Goal: Find specific page/section: Find specific page/section

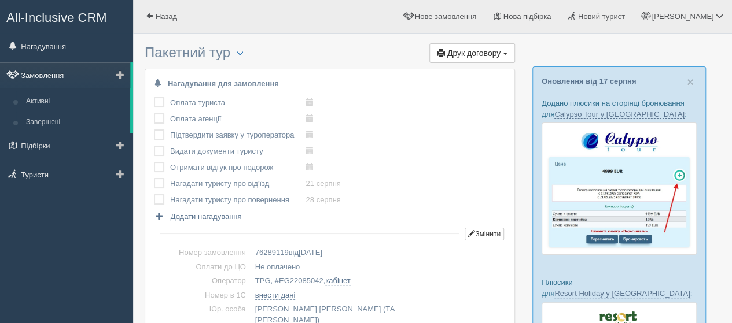
click at [52, 79] on link "Замовлення" at bounding box center [65, 74] width 130 height 25
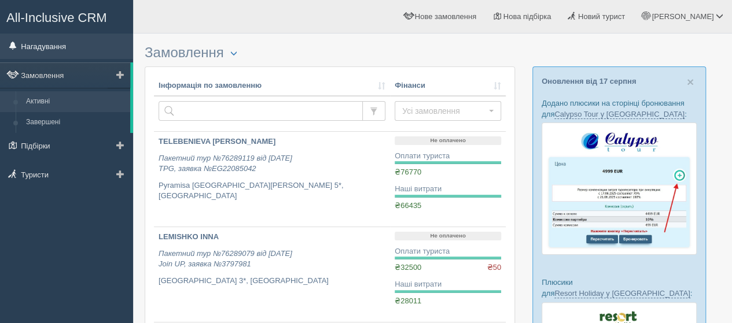
click at [53, 47] on link "Нагадування" at bounding box center [66, 46] width 133 height 25
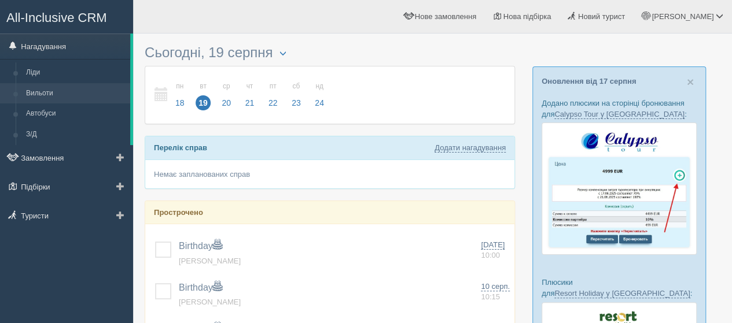
click at [51, 92] on link "Вильоти" at bounding box center [75, 93] width 109 height 21
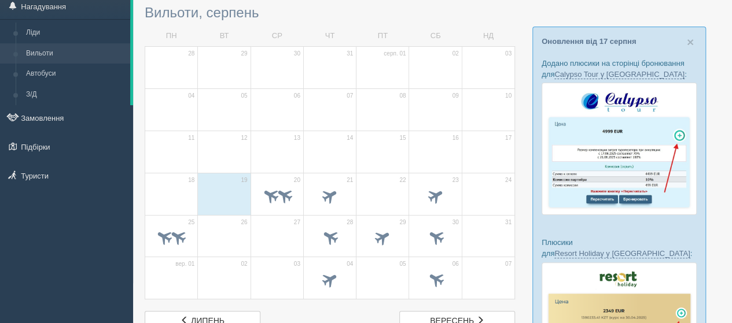
scroll to position [58, 0]
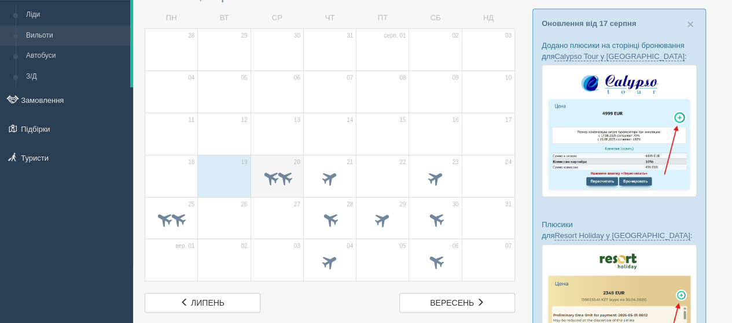
click at [280, 167] on div at bounding box center [277, 179] width 40 height 24
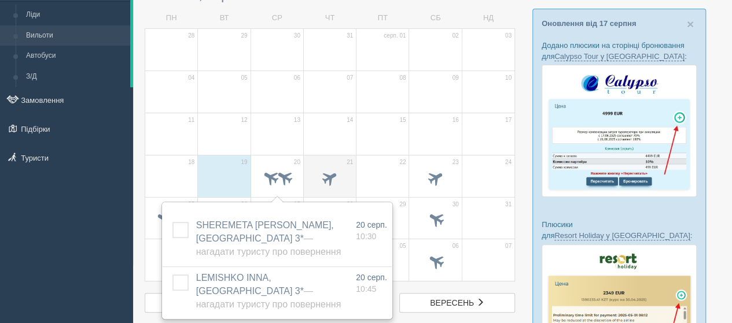
click at [334, 156] on td "21" at bounding box center [329, 176] width 53 height 42
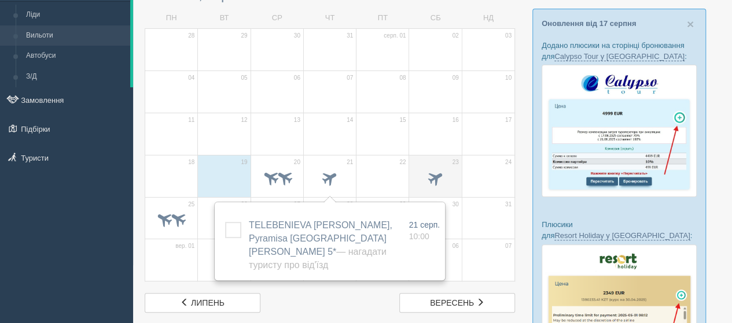
click at [431, 165] on td "23" at bounding box center [435, 176] width 53 height 42
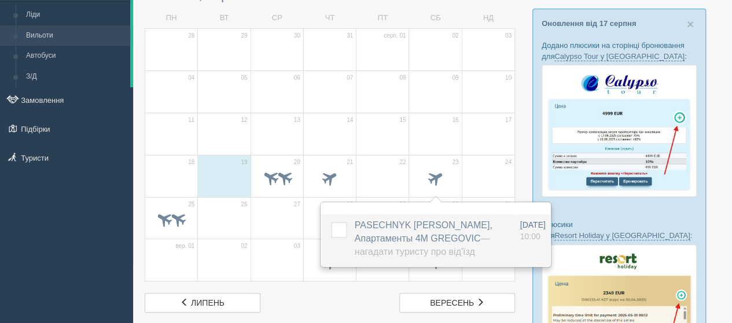
click at [381, 227] on span "PASECHNYK OLENA, Апартаменты 4M GREGOVIC — Нагадати туристу про від'їзд" at bounding box center [424, 238] width 138 height 36
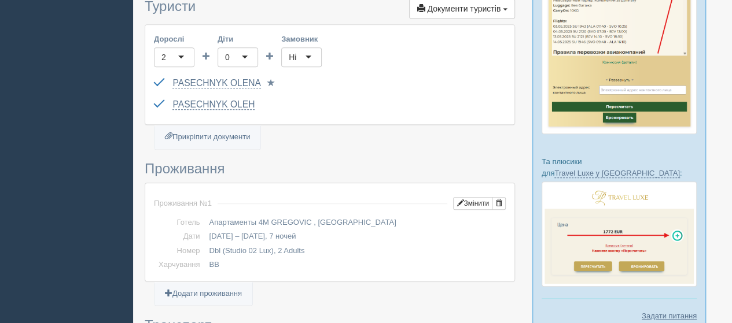
scroll to position [347, 0]
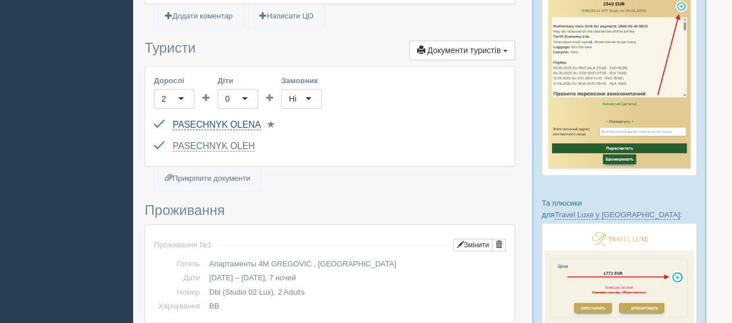
click at [193, 120] on link "PASECHNYK OLENA" at bounding box center [216, 125] width 88 height 10
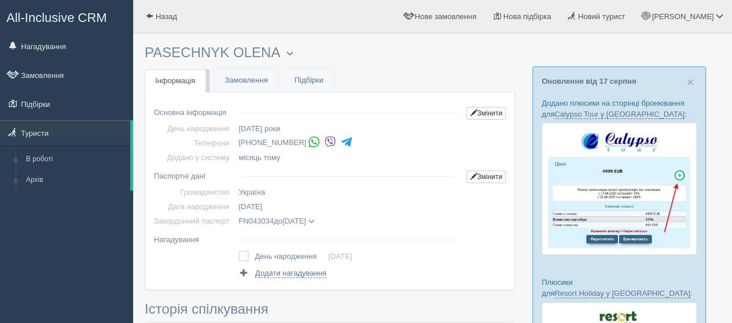
click at [324, 144] on img at bounding box center [330, 142] width 12 height 12
